Goal: Transaction & Acquisition: Purchase product/service

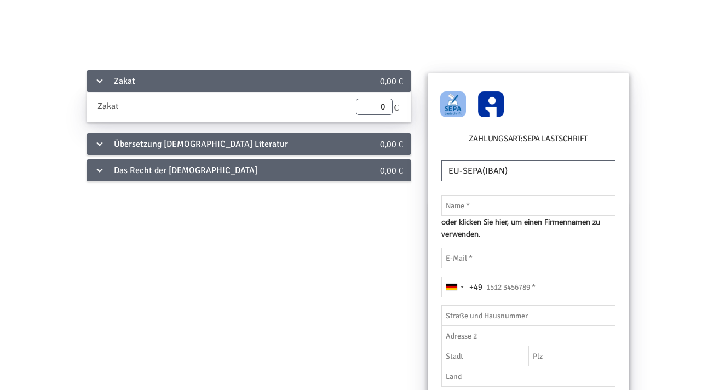
click at [484, 110] on img at bounding box center [491, 104] width 26 height 26
radio input "true"
click at [454, 105] on img at bounding box center [453, 104] width 26 height 26
radio input "true"
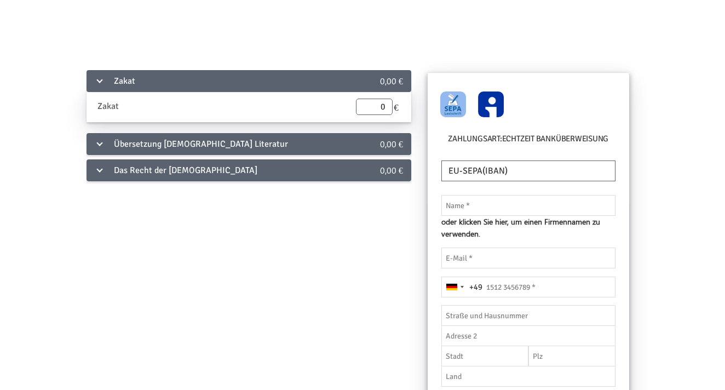
click at [124, 146] on div "Übersetzung [DEMOGRAPHIC_DATA] Literatur" at bounding box center [214, 144] width 254 height 22
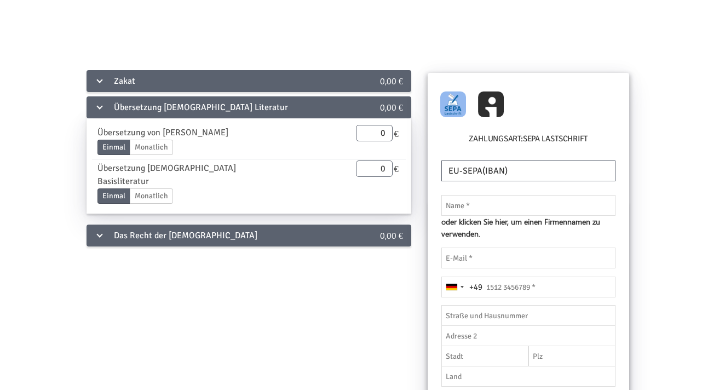
click at [113, 225] on div "Das Recht der [DEMOGRAPHIC_DATA]" at bounding box center [214, 236] width 254 height 22
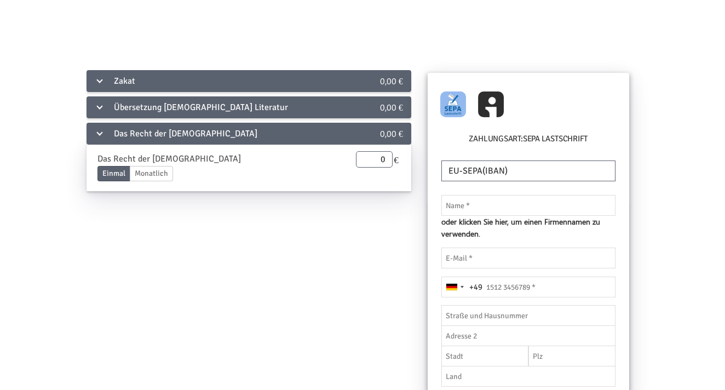
click at [139, 135] on div "Das Recht der [DEMOGRAPHIC_DATA]" at bounding box center [214, 134] width 254 height 22
